Goal: Complete application form

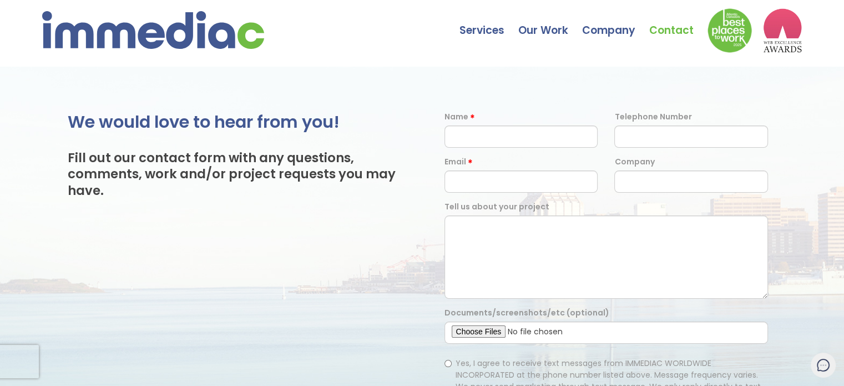
click at [648, 68] on div "We would love to hear from you! Fill out our contact form with any questions, c…" at bounding box center [422, 325] width 844 height 517
click at [553, 146] on input "text" at bounding box center [522, 136] width 154 height 22
type input "[PERSON_NAME]"
type input "07863997487"
type input "[EMAIL_ADDRESS][DOMAIN_NAME]"
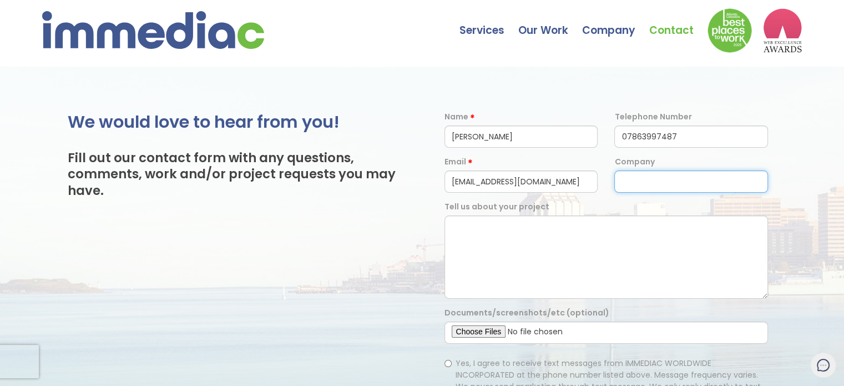
type input "Backlinks House"
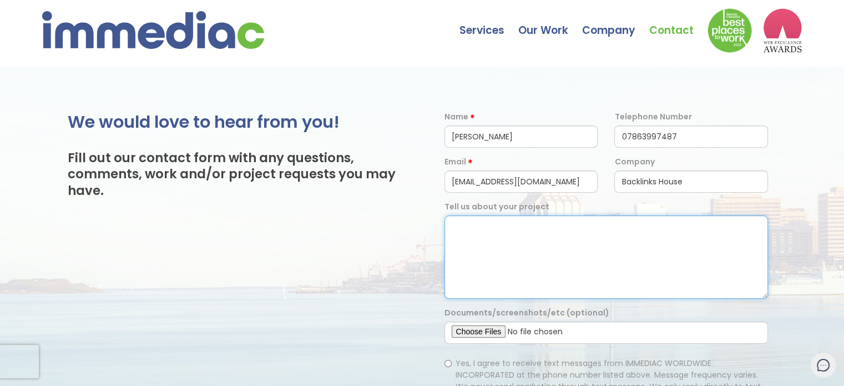
click at [545, 249] on textarea at bounding box center [607, 256] width 324 height 83
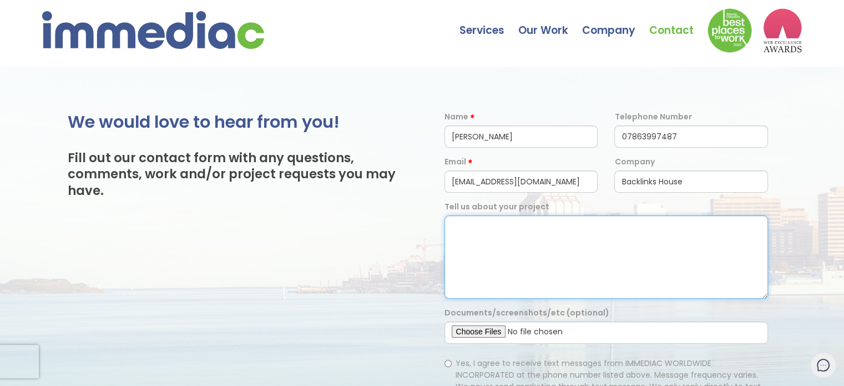
click at [717, 264] on textarea at bounding box center [607, 256] width 324 height 83
paste textarea "Hi there, I'm a guest post service provider. I have in my collection 50K websit…"
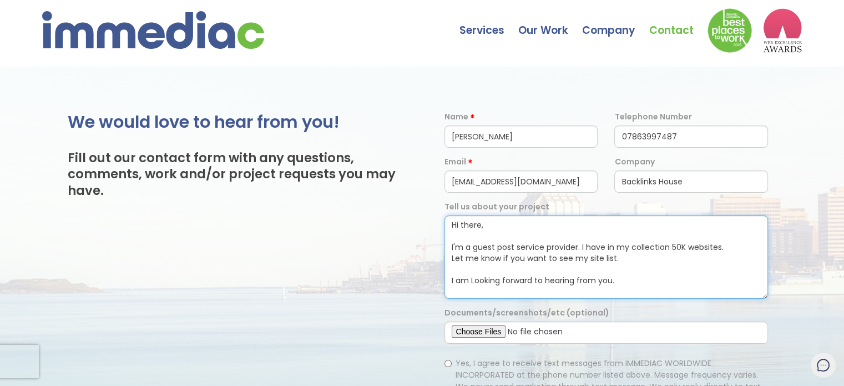
scroll to position [9, 0]
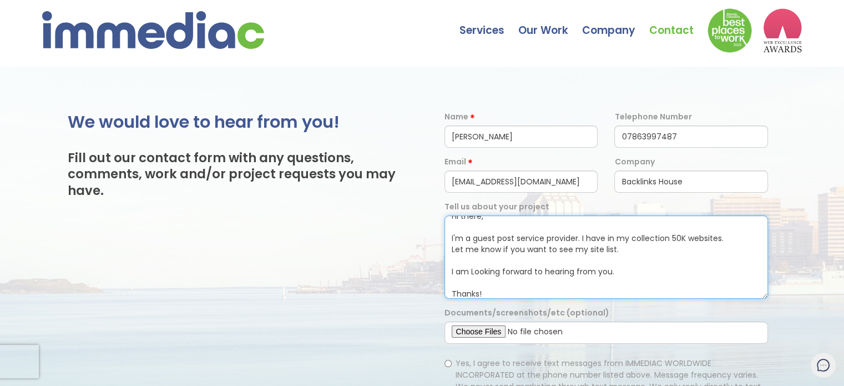
type textarea "Hi there, I'm a guest post service provider. I have in my collection 50K websit…"
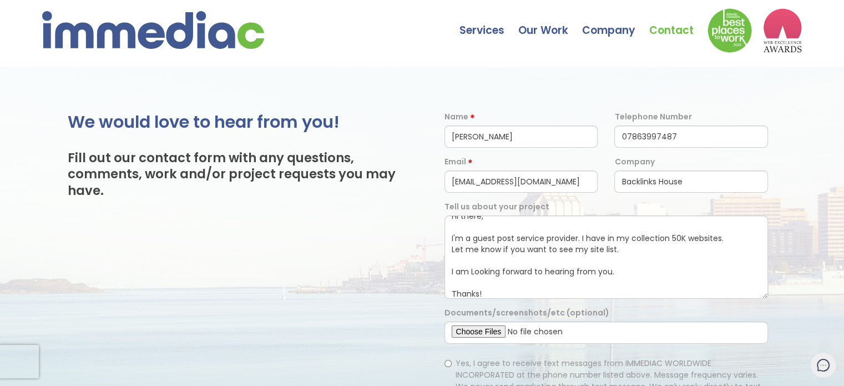
click at [498, 363] on span "Yes, I agree to receive text messages from IMMEDIAC WORLDWIDE INCORPORATED at t…" at bounding box center [608, 391] width 305 height 69
click at [452, 363] on input "Yes, I agree to receive text messages from IMMEDIAC WORLDWIDE INCORPORATED at t…" at bounding box center [448, 363] width 7 height 7
radio input "true"
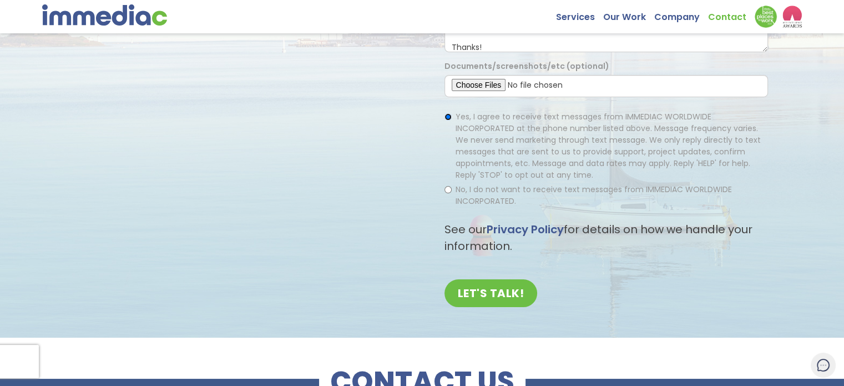
scroll to position [277, 0]
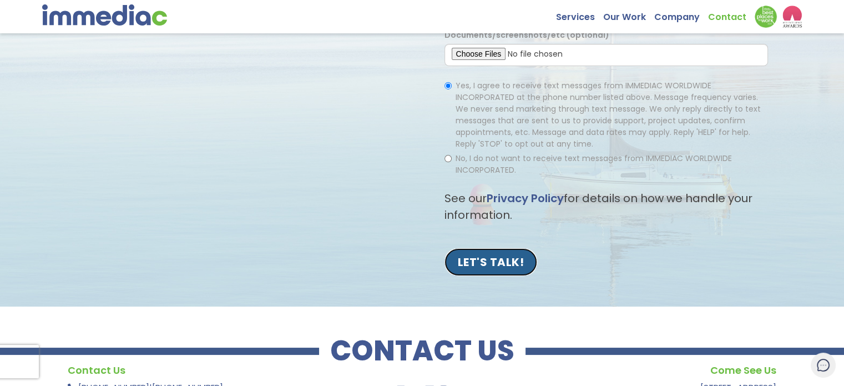
click at [496, 255] on input "LET'S TALK!" at bounding box center [491, 262] width 93 height 28
click at [462, 157] on span "No, I do not want to receive text messages from IMMEDIAC WORLDWIDE INCORPORATED." at bounding box center [594, 164] width 276 height 23
click at [452, 157] on input "No, I do not want to receive text messages from IMMEDIAC WORLDWIDE INCORPORATED." at bounding box center [448, 158] width 7 height 7
radio input "true"
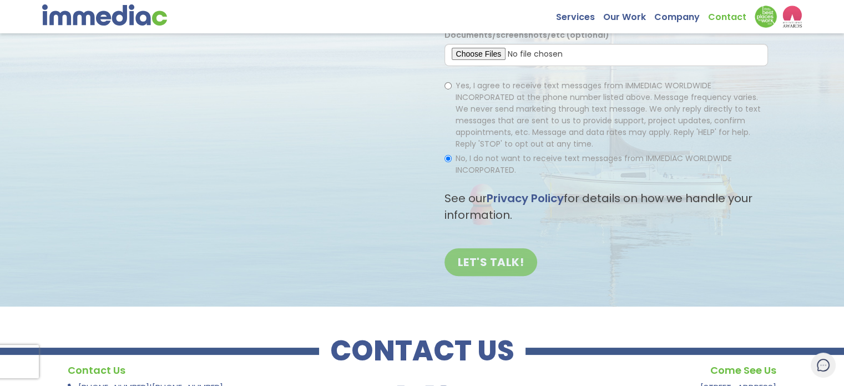
click at [506, 79] on div "Yes, I agree to receive text messages from IMMEDIAC WORLDWIDE INCORPORATED at t…" at bounding box center [606, 127] width 341 height 107
click at [498, 107] on span "Yes, I agree to receive text messages from IMMEDIAC WORLDWIDE INCORPORATED at t…" at bounding box center [608, 114] width 305 height 69
click at [452, 89] on input "Yes, I agree to receive text messages from IMMEDIAC WORLDWIDE INCORPORATED at t…" at bounding box center [448, 85] width 7 height 7
radio input "true"
